Goal: Information Seeking & Learning: Learn about a topic

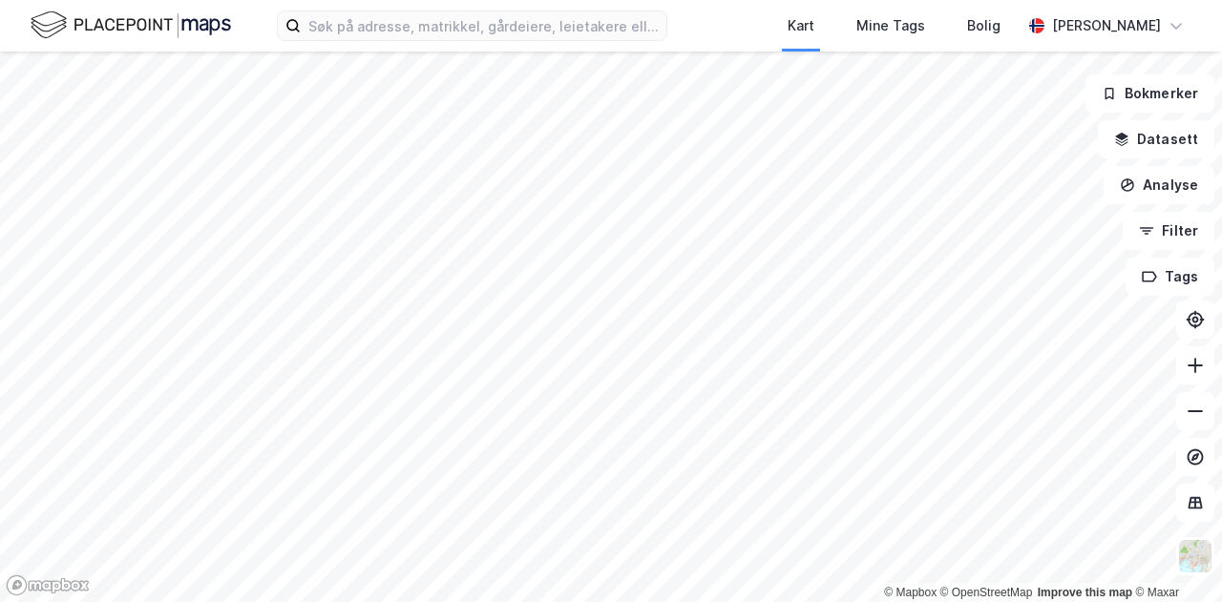
click at [113, 29] on img at bounding box center [131, 25] width 200 height 33
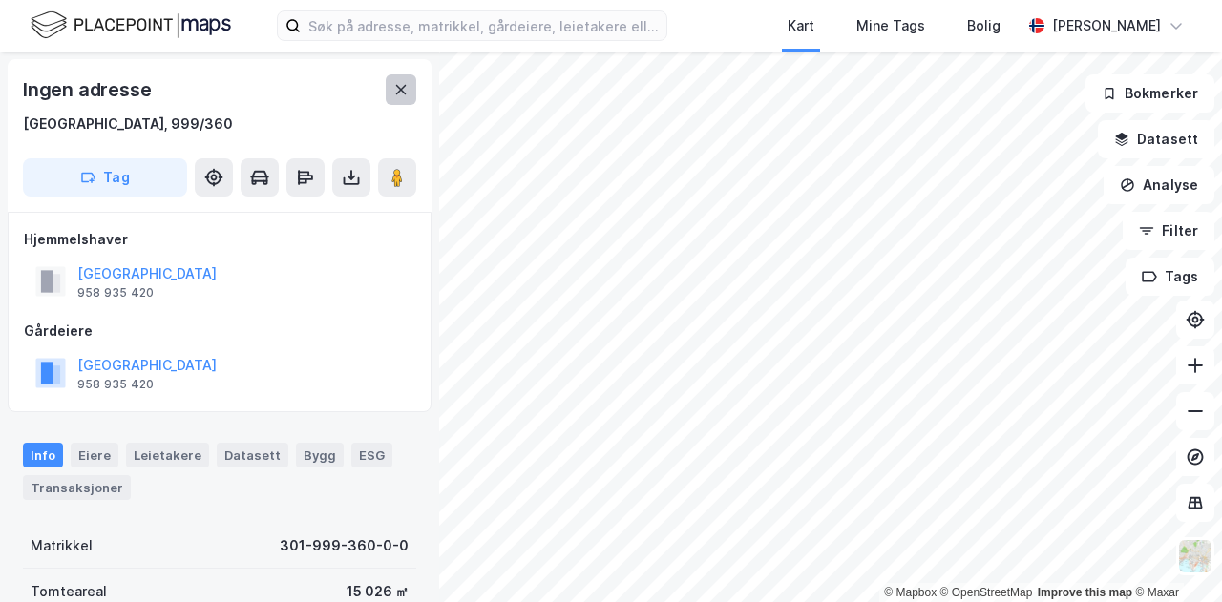
click at [401, 88] on icon at bounding box center [400, 89] width 15 height 15
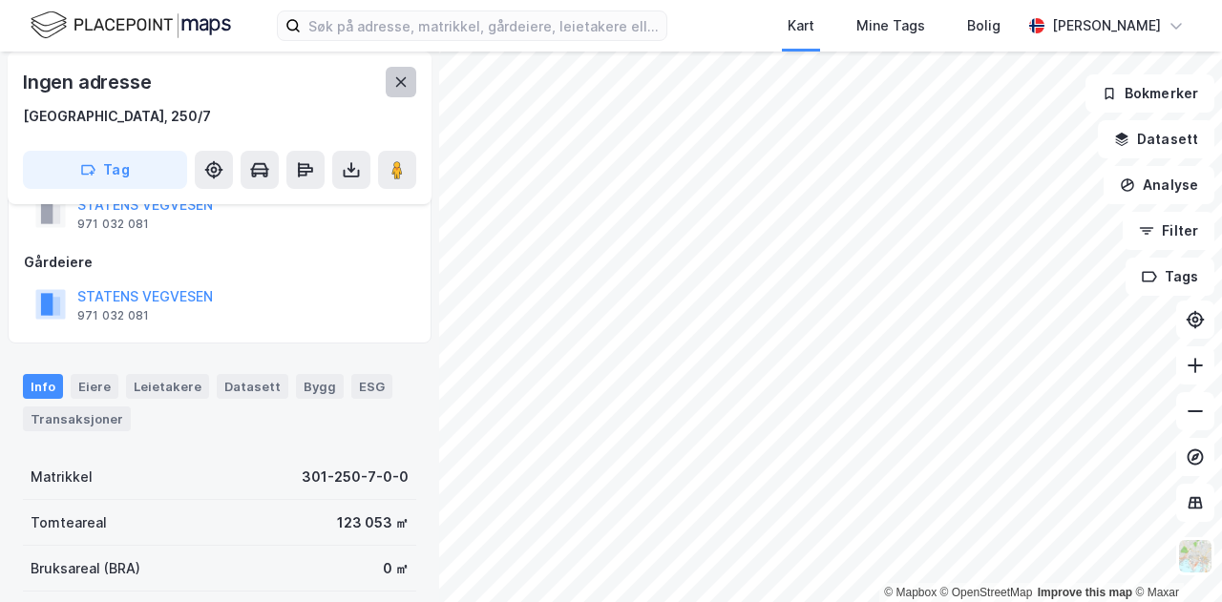
scroll to position [95, 0]
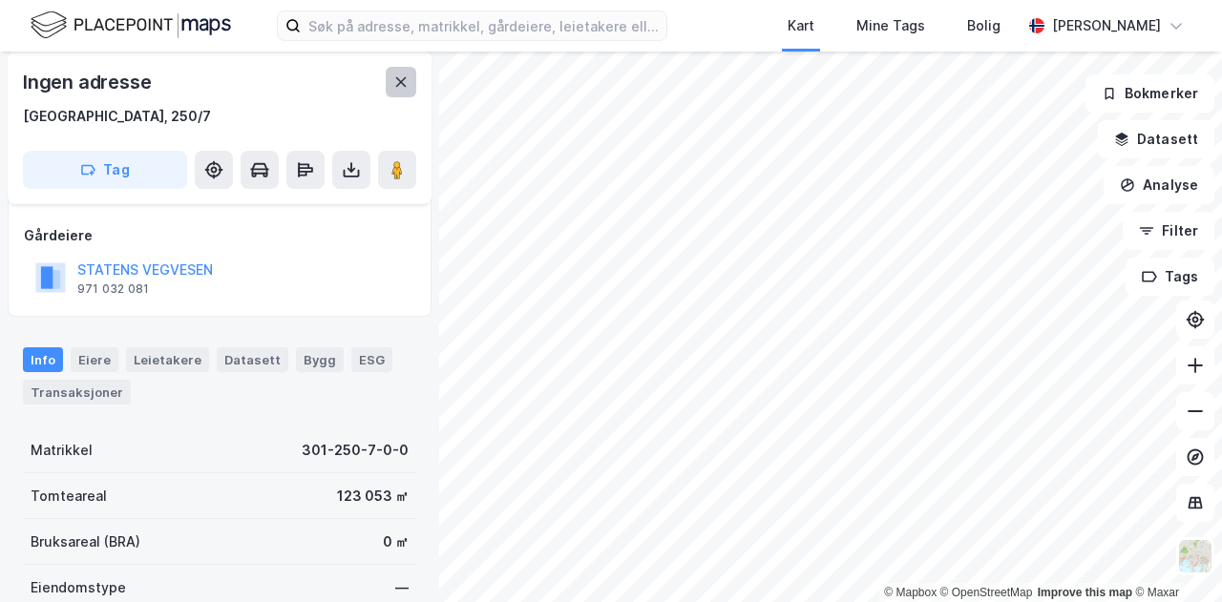
click at [408, 75] on icon at bounding box center [400, 81] width 15 height 15
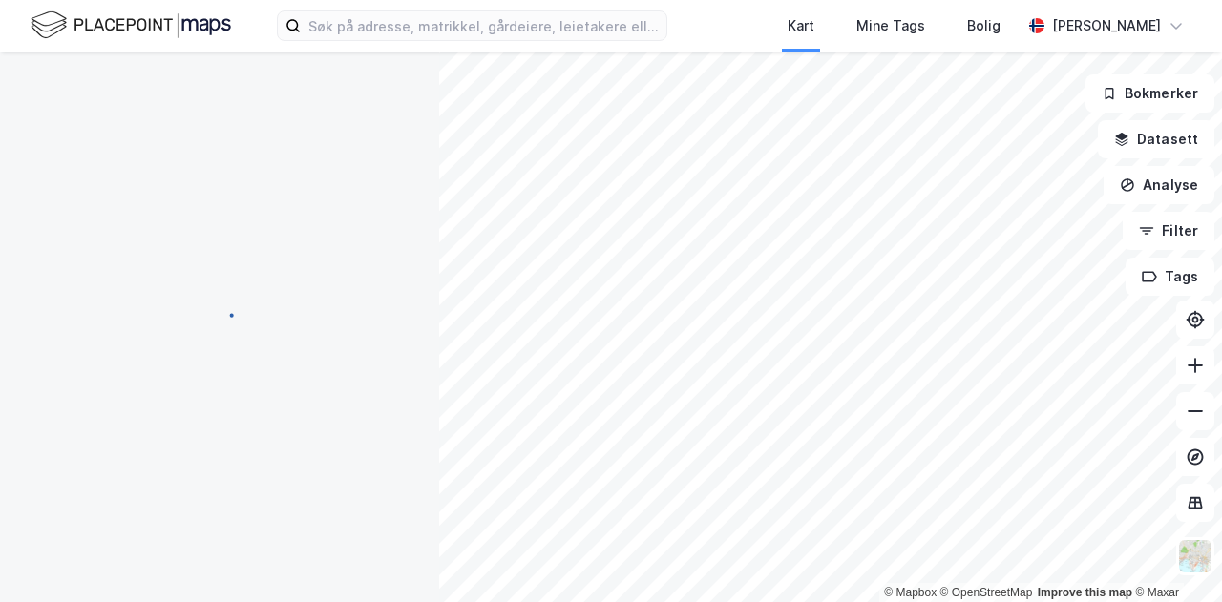
scroll to position [95, 0]
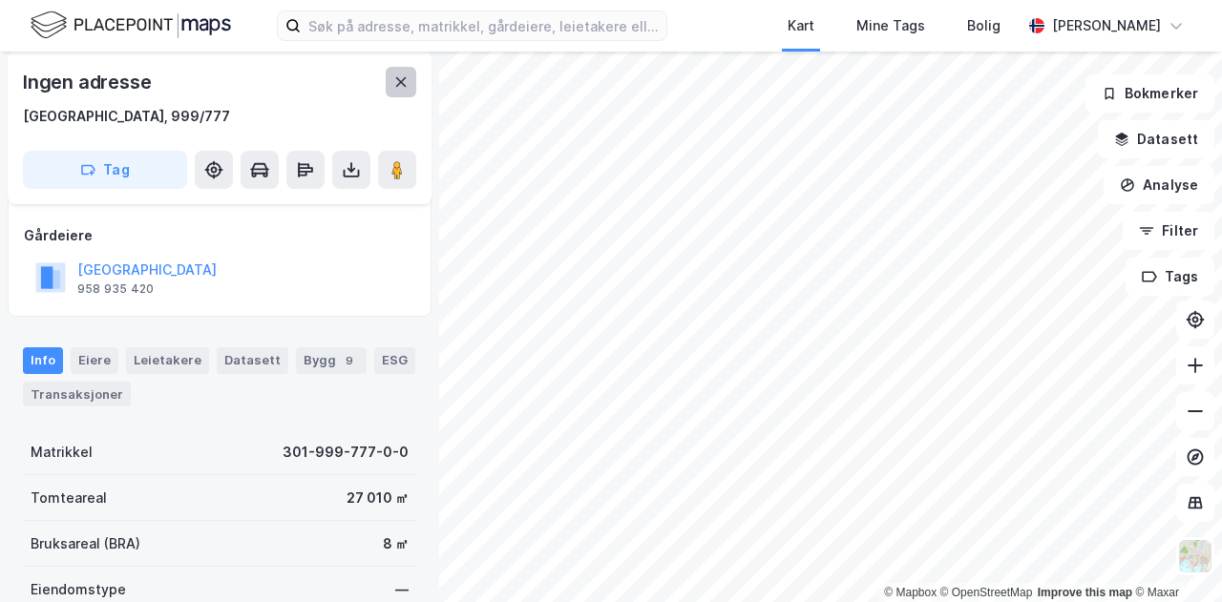
click at [405, 87] on icon at bounding box center [401, 82] width 11 height 10
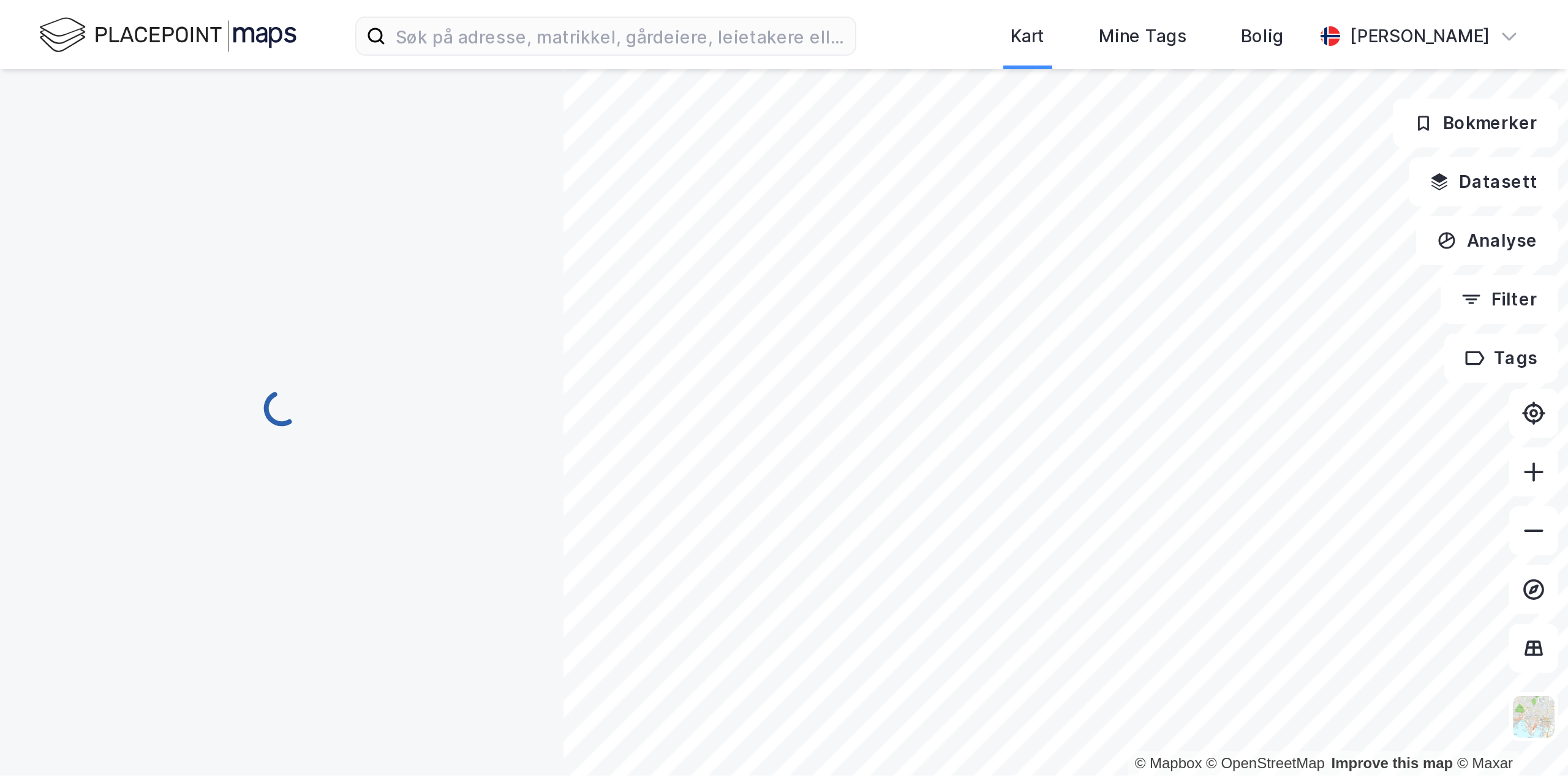
scroll to position [61, 0]
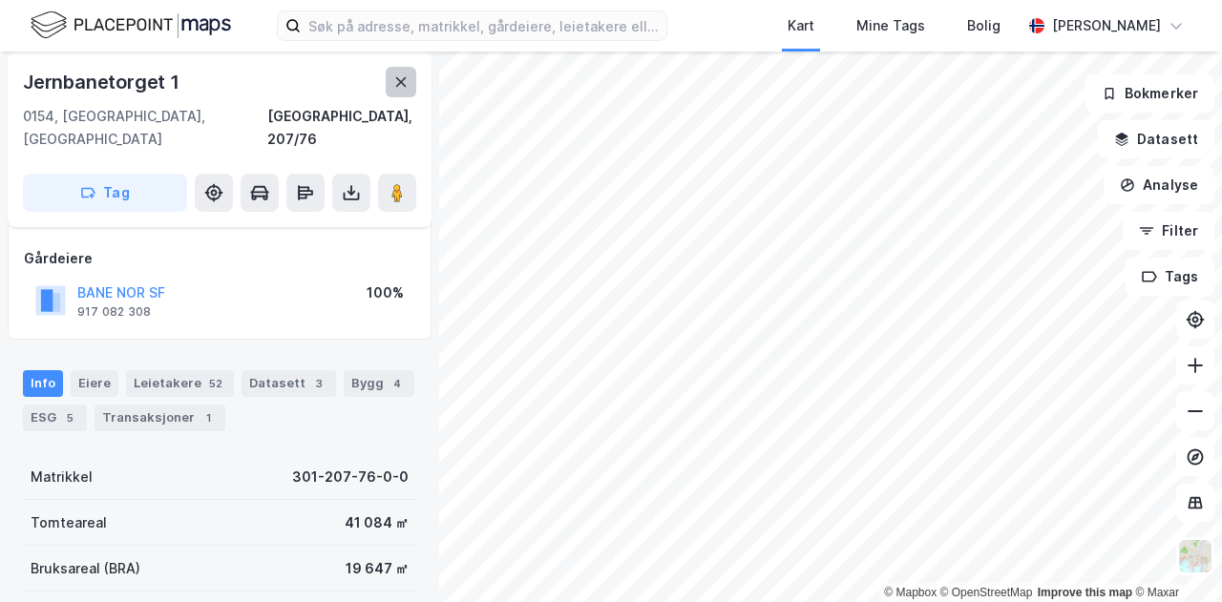
click at [403, 95] on button at bounding box center [401, 82] width 31 height 31
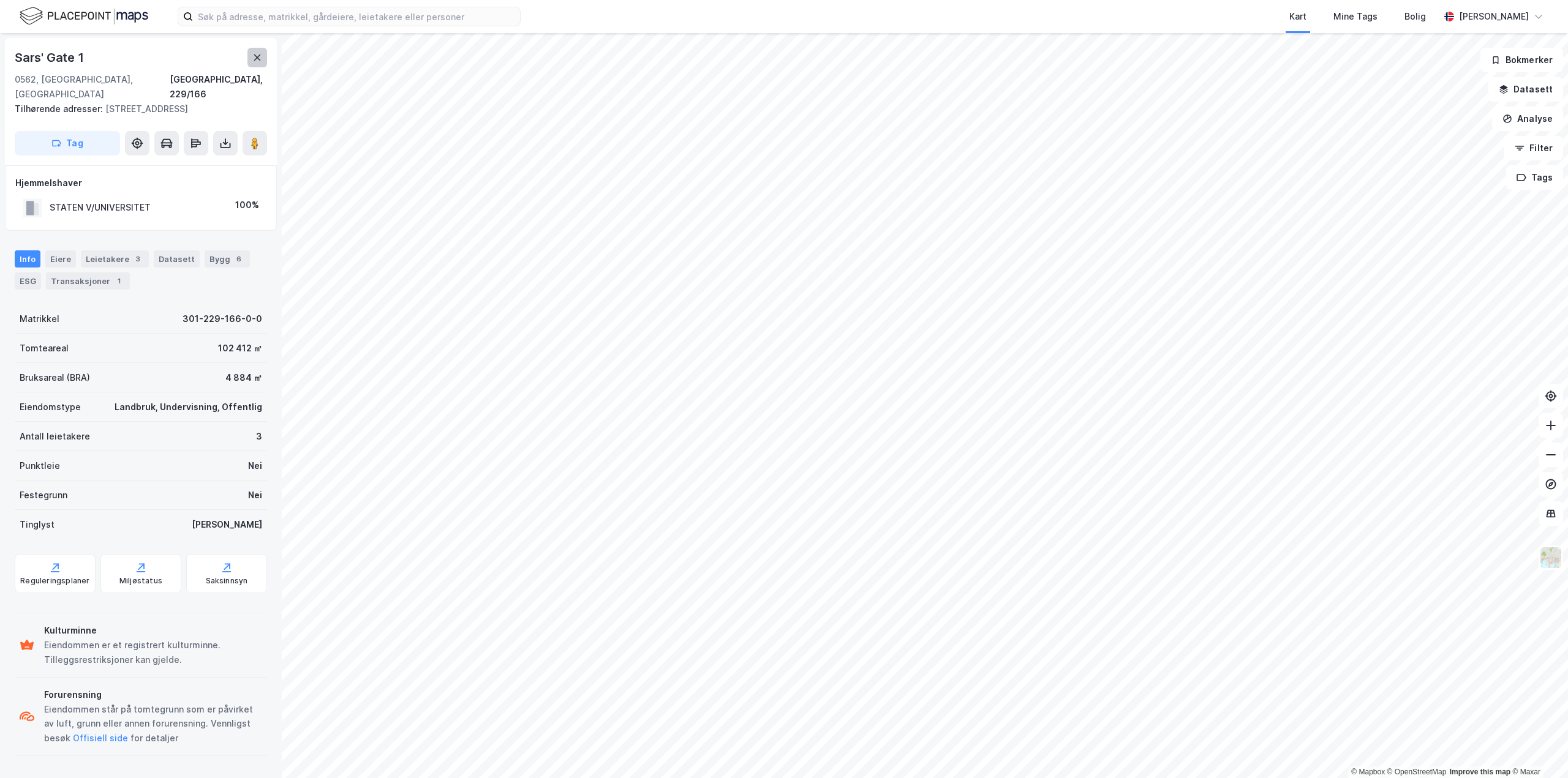
click at [256, 64] on button at bounding box center [257, 57] width 20 height 20
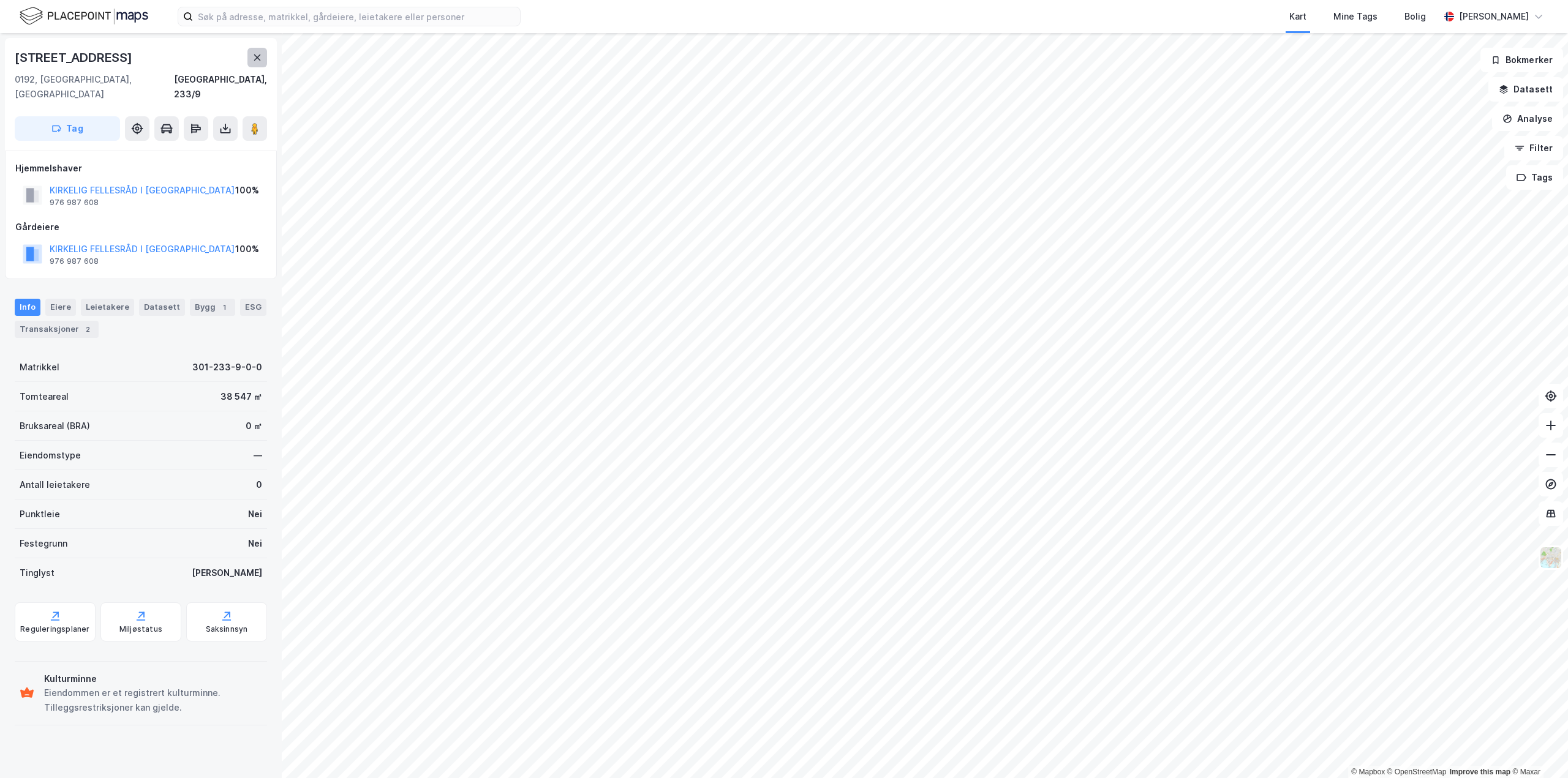
click at [261, 52] on button at bounding box center [257, 57] width 20 height 20
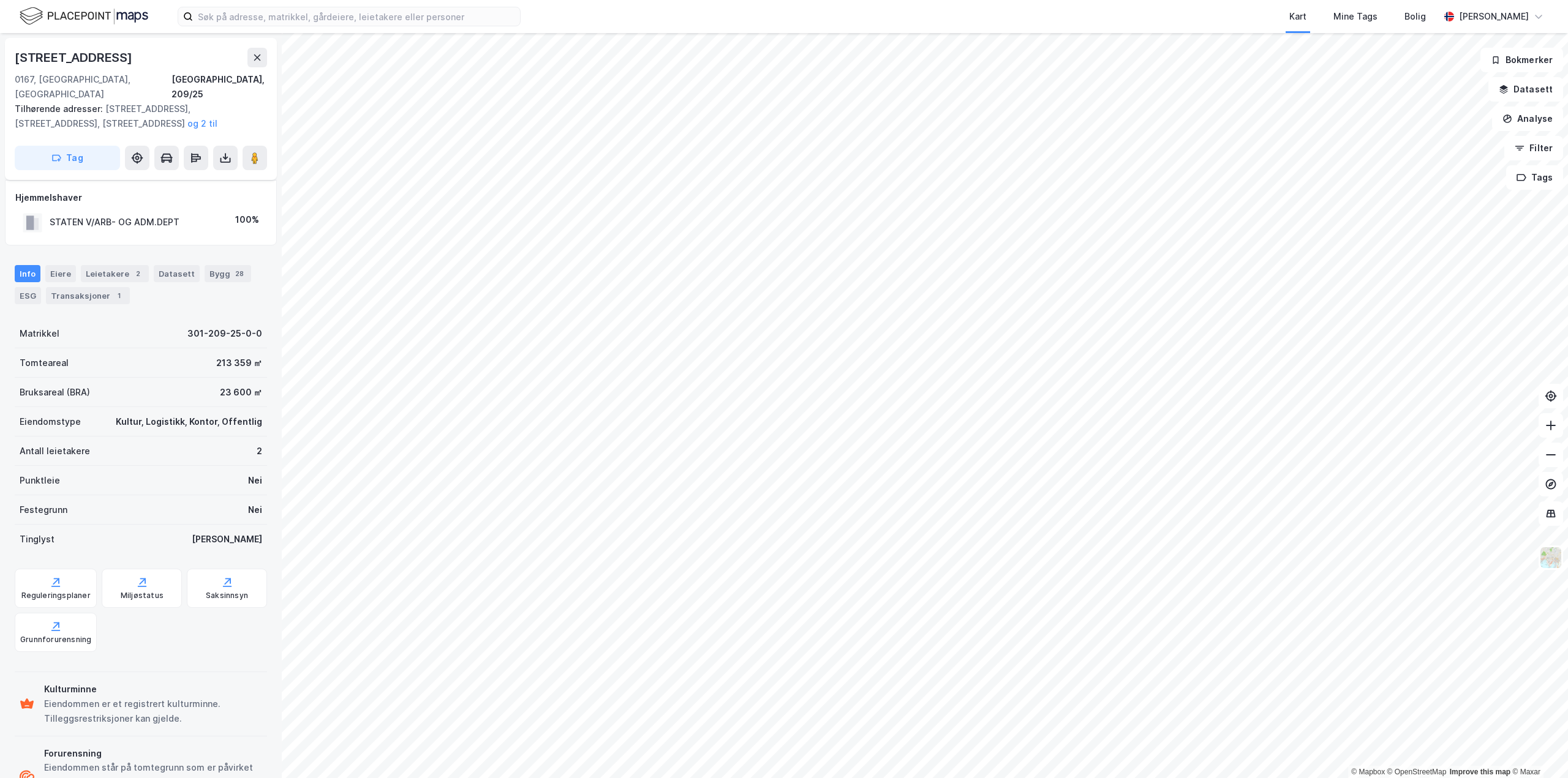
scroll to position [42, 0]
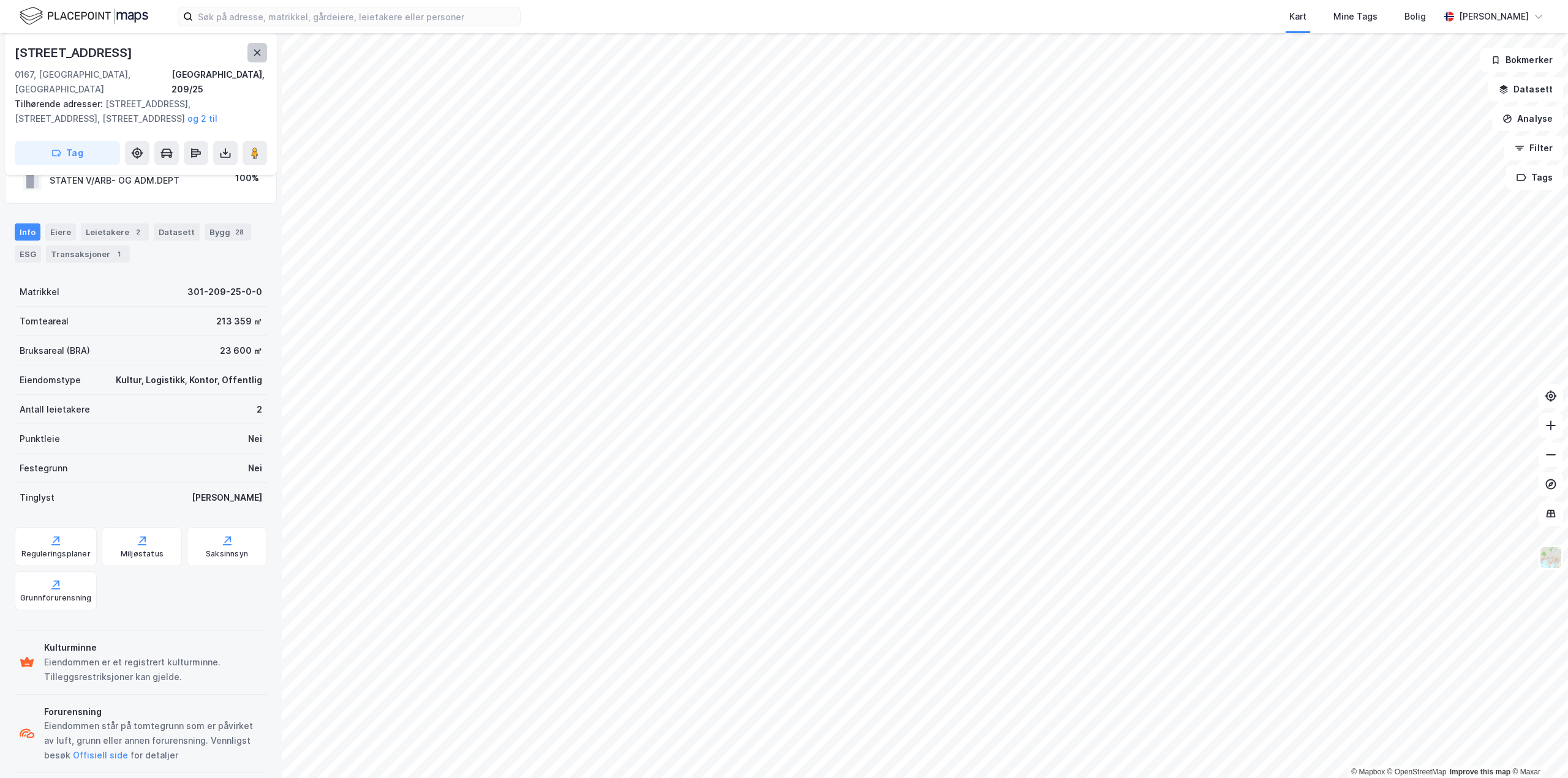
click at [253, 45] on button at bounding box center [257, 53] width 20 height 20
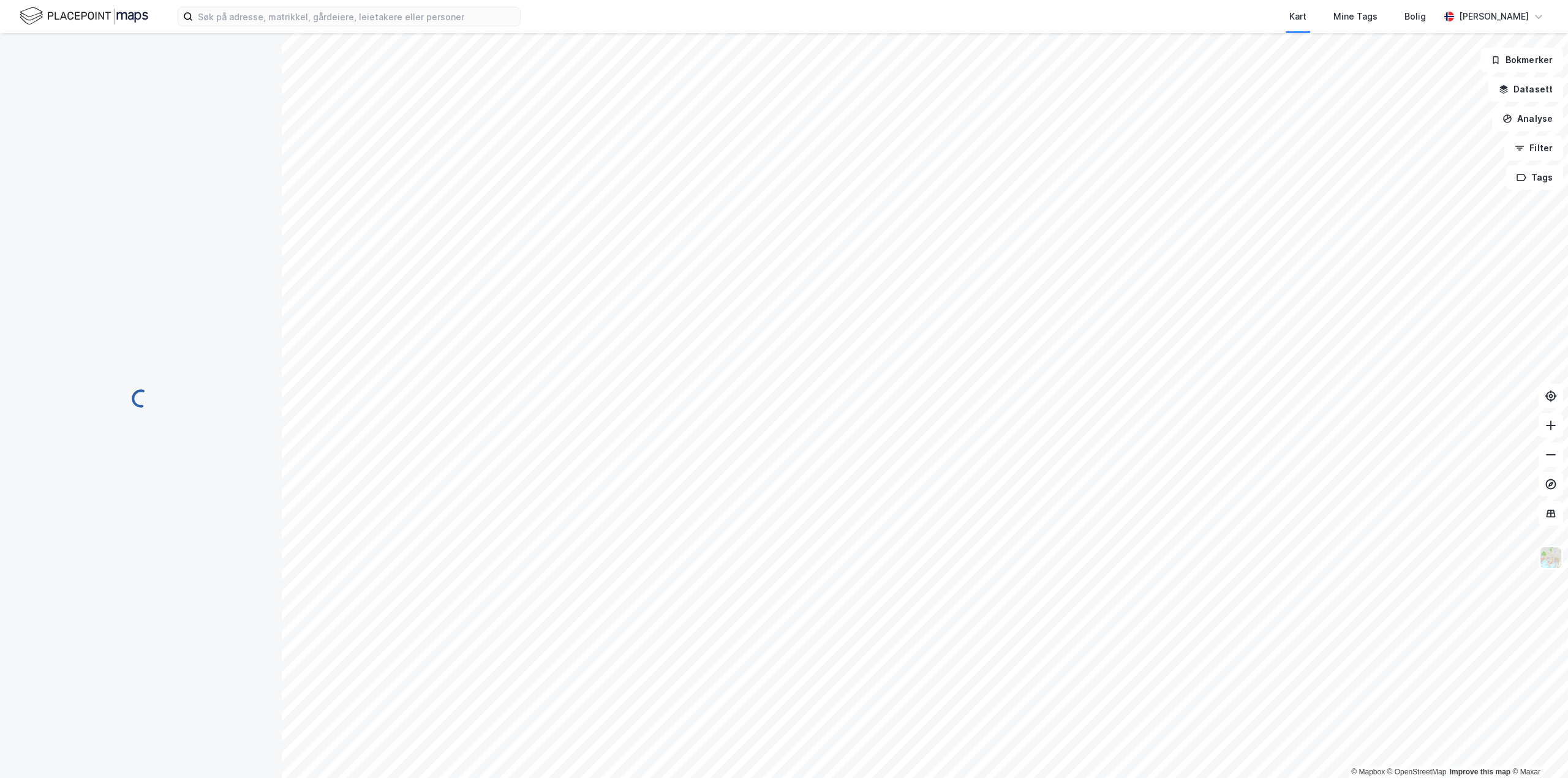
scroll to position [42, 0]
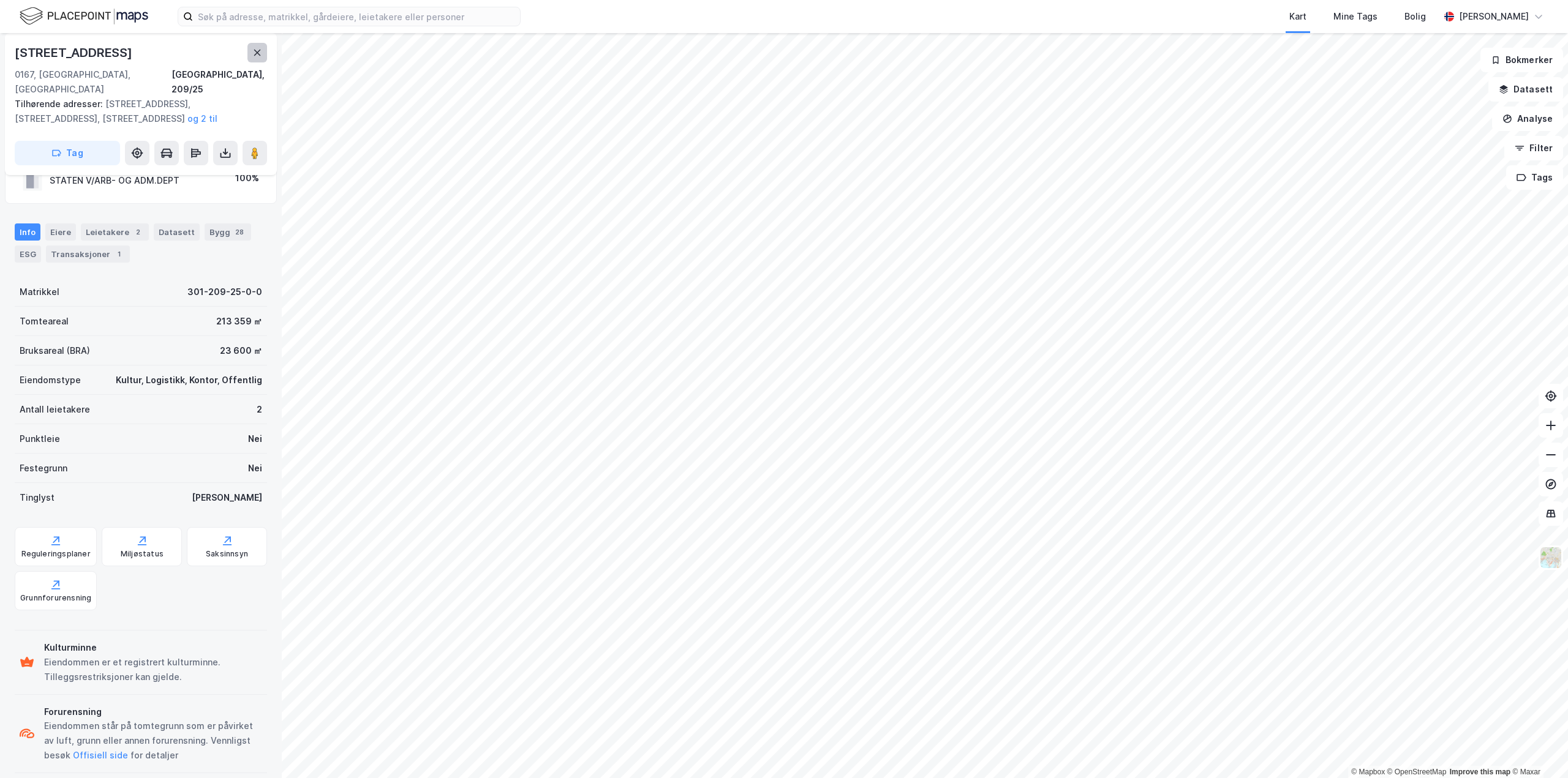
click at [257, 49] on icon at bounding box center [257, 52] width 10 height 10
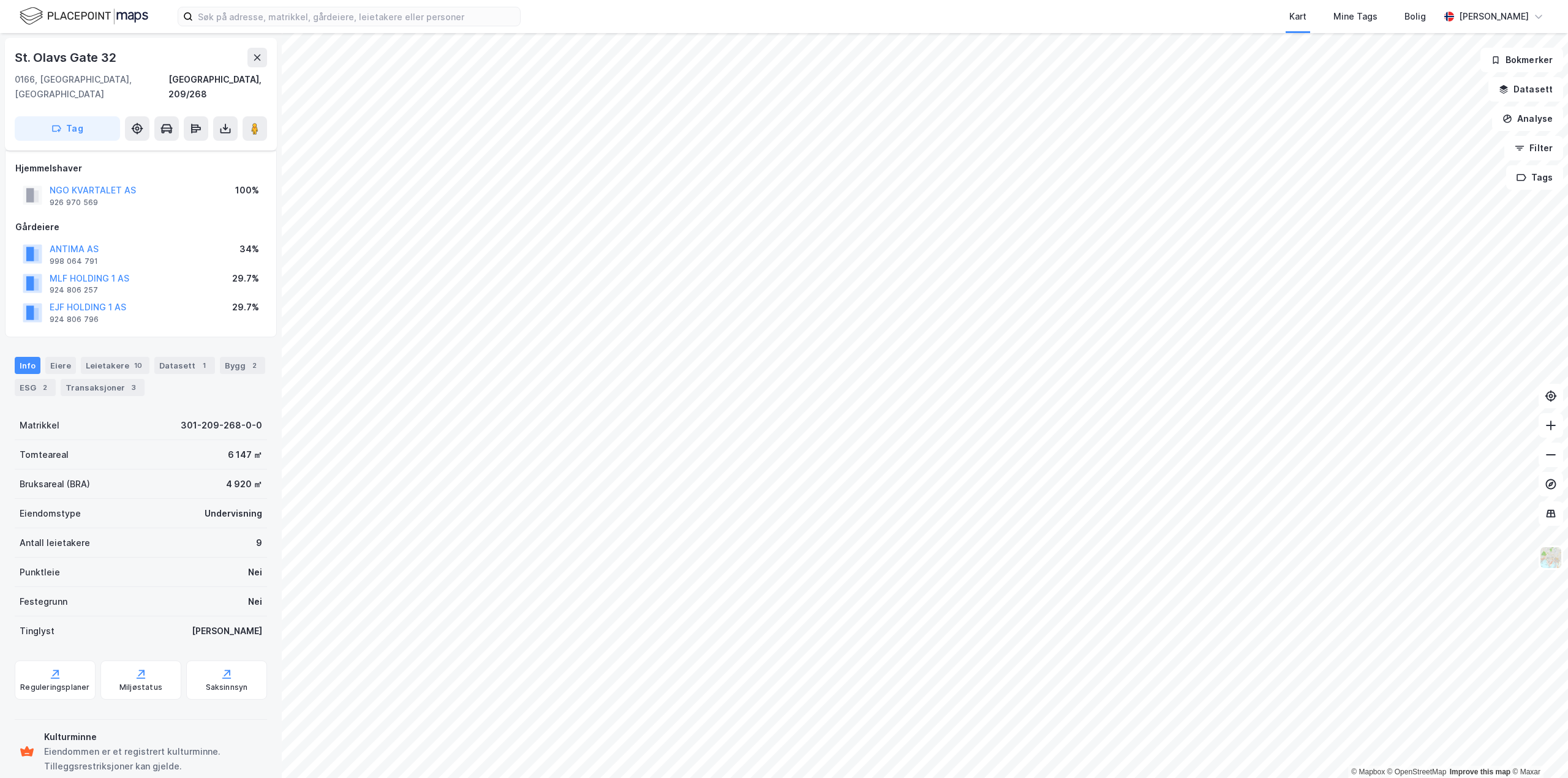
scroll to position [11, 0]
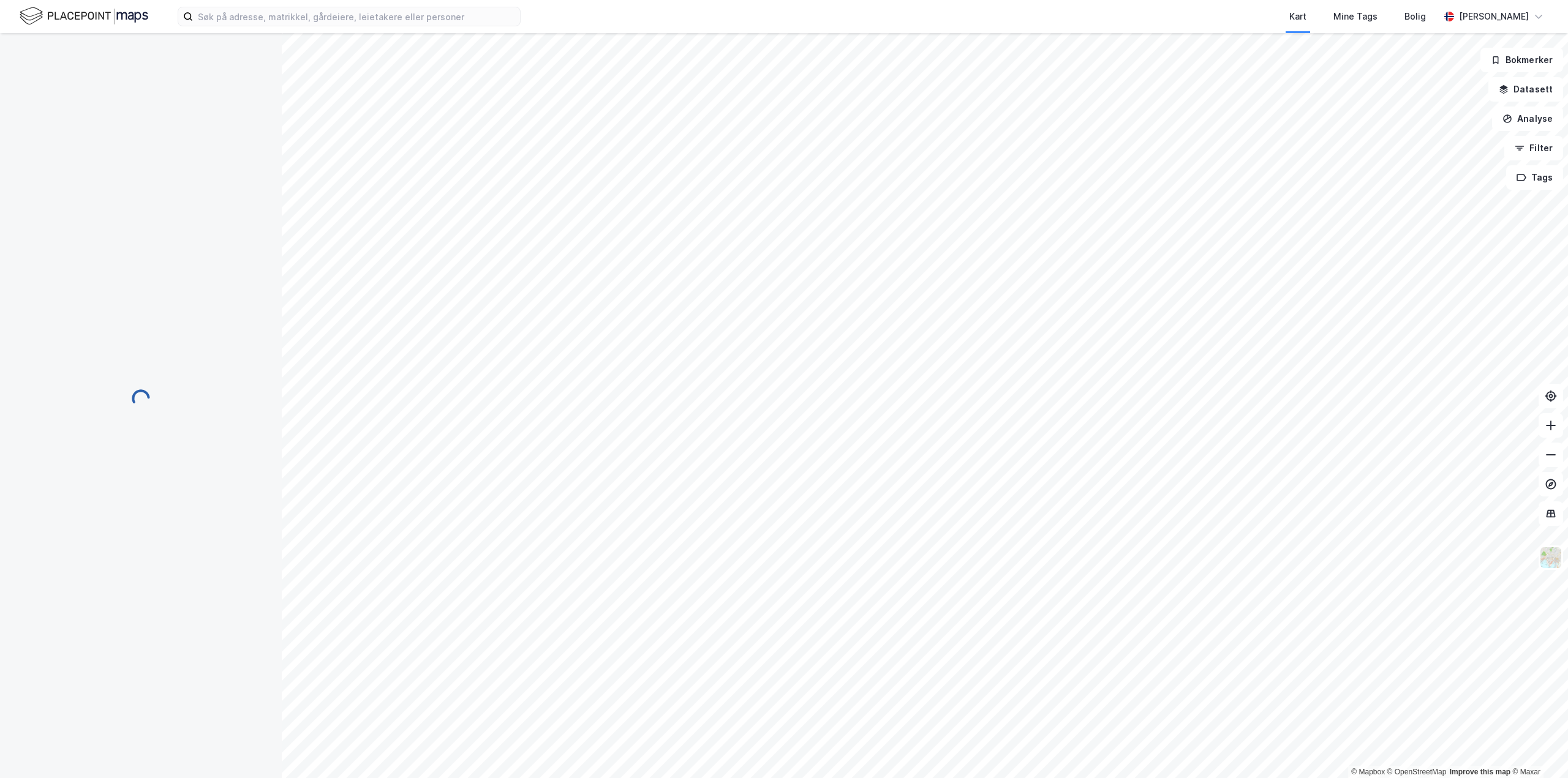
scroll to position [11, 0]
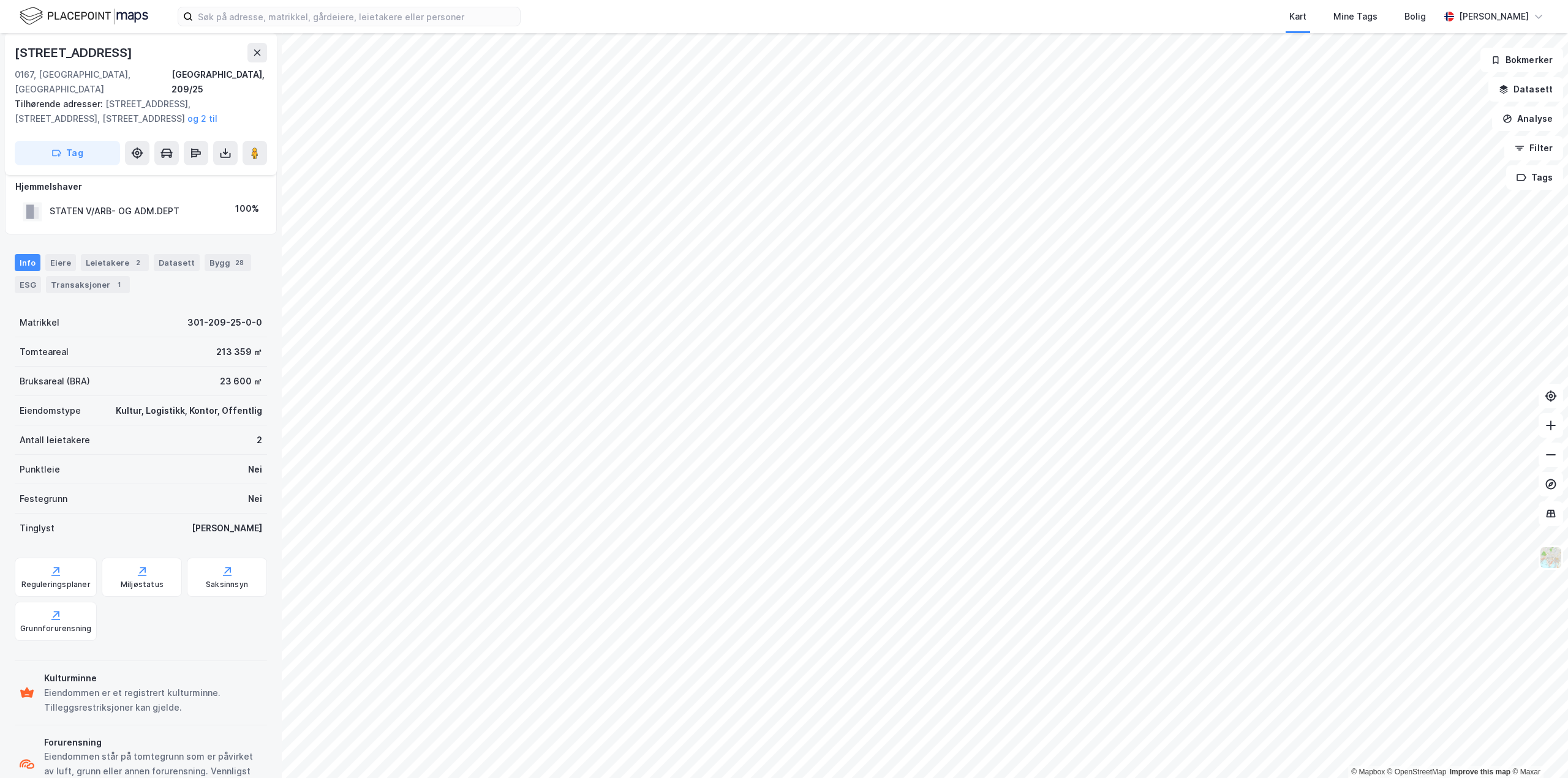
click at [135, 204] on div "STATEN V/ARB- OG ADM.DEPT" at bounding box center [114, 211] width 130 height 15
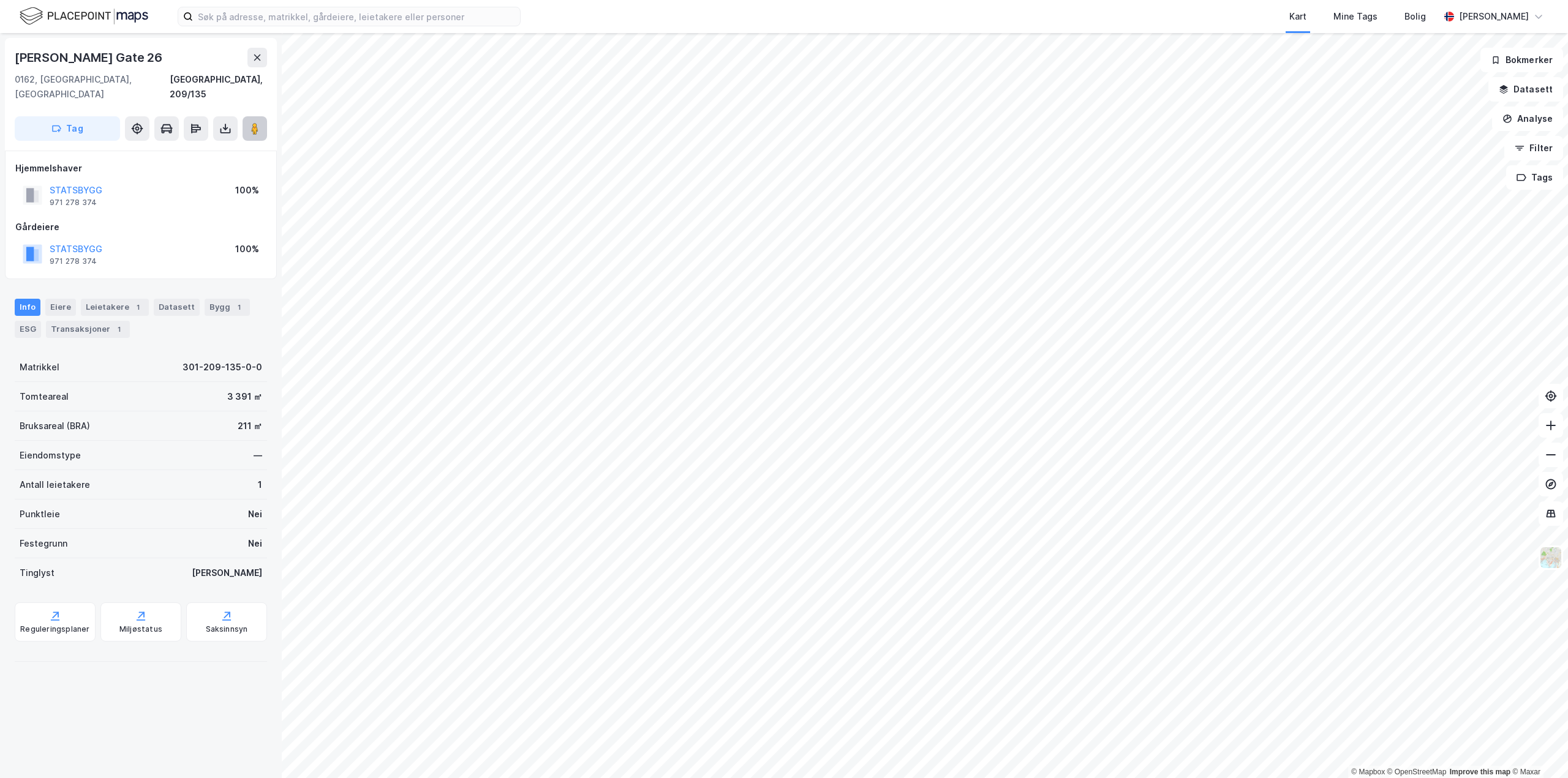
click at [256, 116] on button at bounding box center [255, 128] width 24 height 24
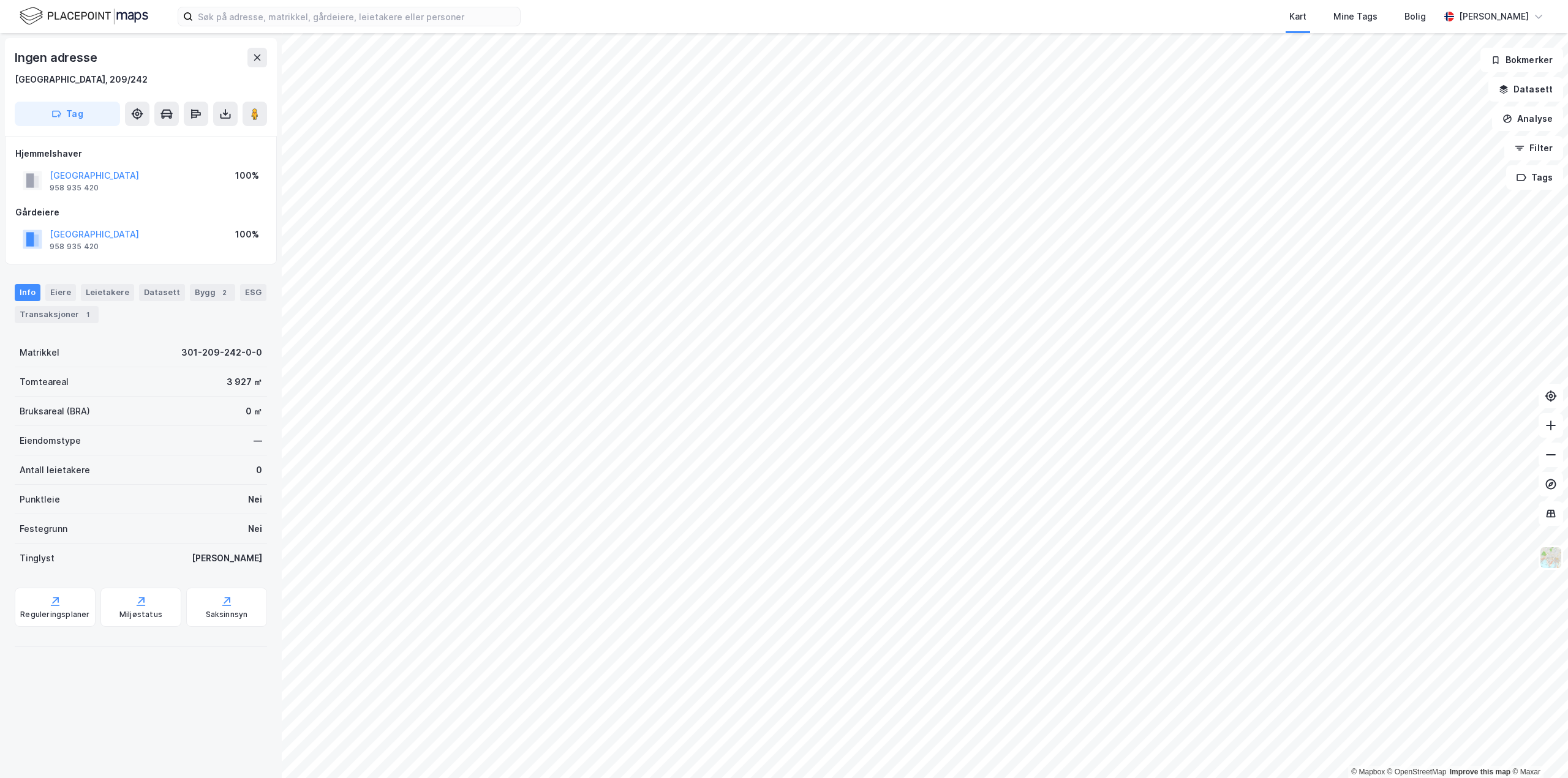
click at [240, 111] on div "Tag" at bounding box center [141, 114] width 252 height 24
click at [250, 111] on button at bounding box center [255, 114] width 24 height 24
